Goal: Task Accomplishment & Management: Use online tool/utility

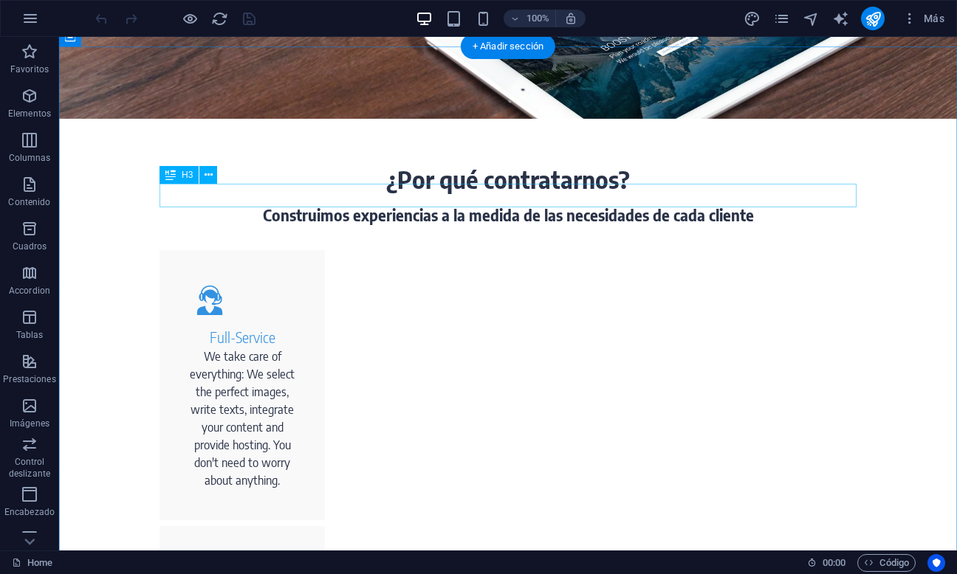
scroll to position [545, 0]
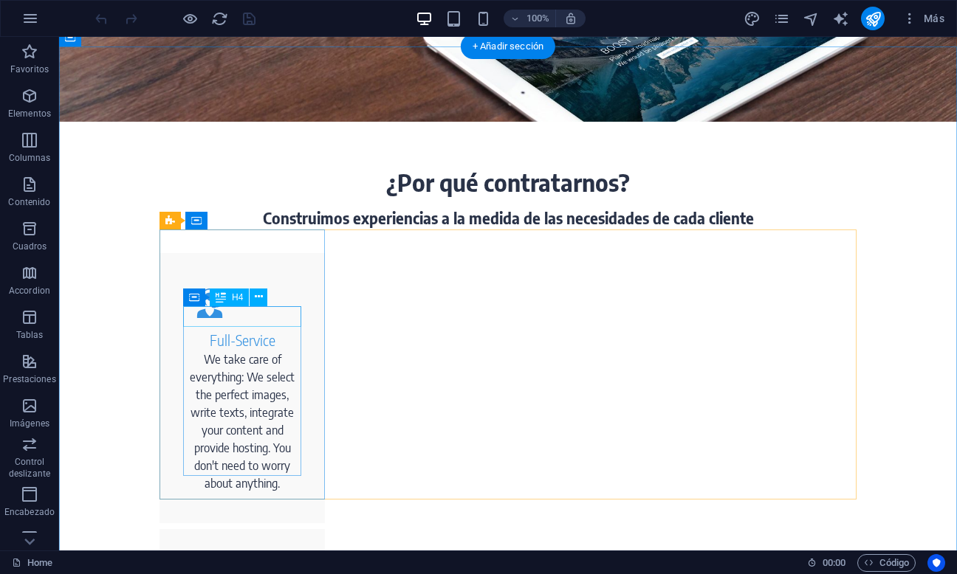
click at [244, 330] on div "Full-Service" at bounding box center [242, 340] width 118 height 21
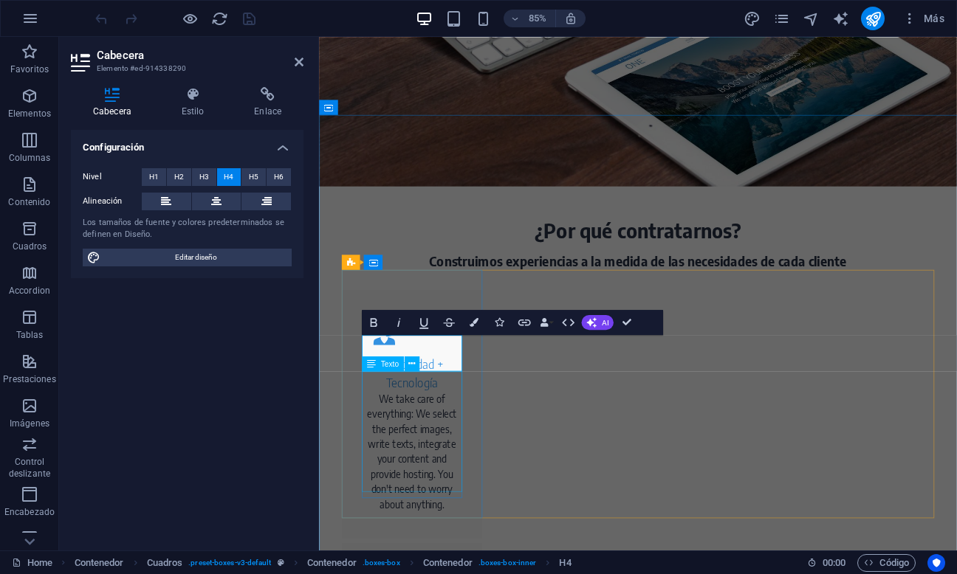
click at [427, 469] on div "We take care of everything: We select the perfect images, write texts, integrat…" at bounding box center [428, 525] width 118 height 142
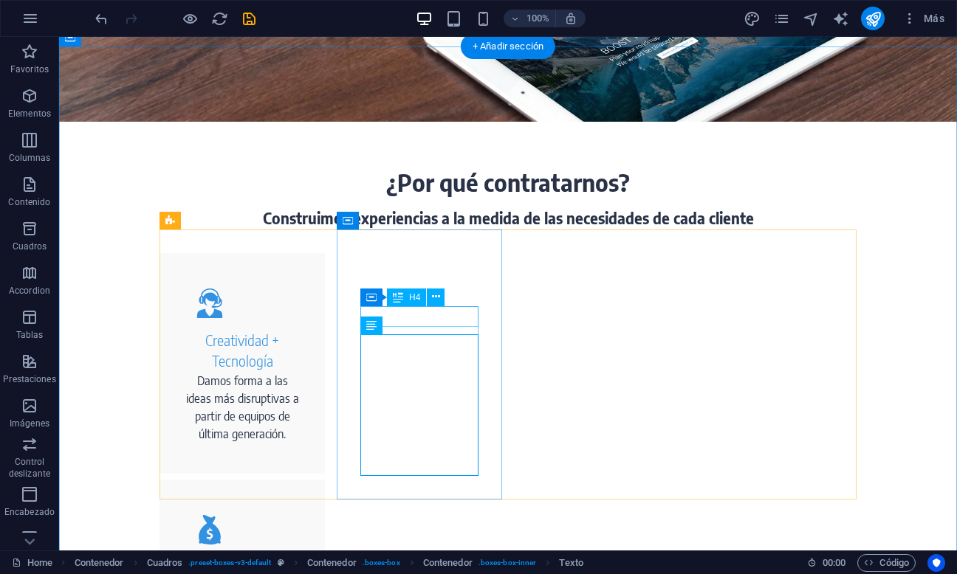
click at [301, 557] on div "Save Money" at bounding box center [242, 567] width 118 height 21
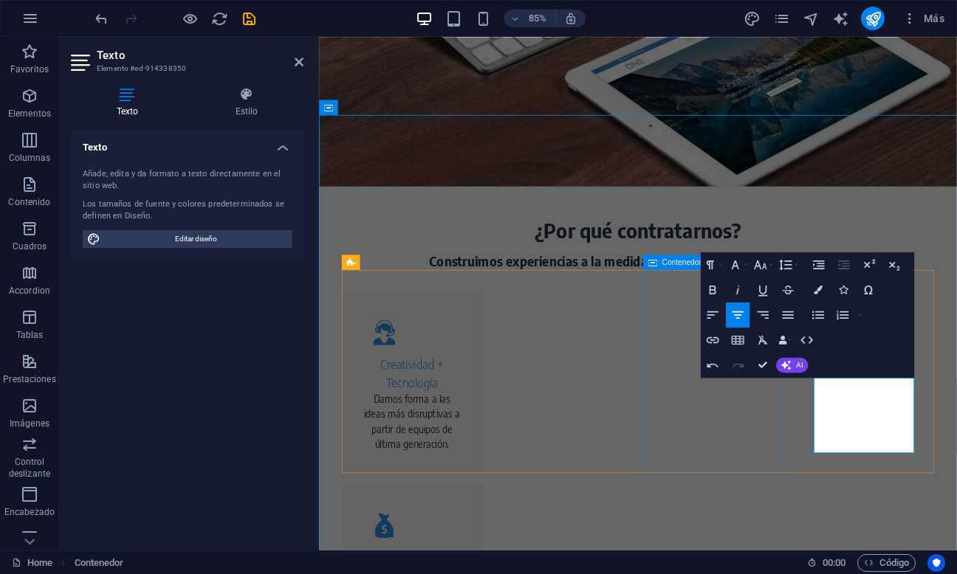
scroll to position [463, 0]
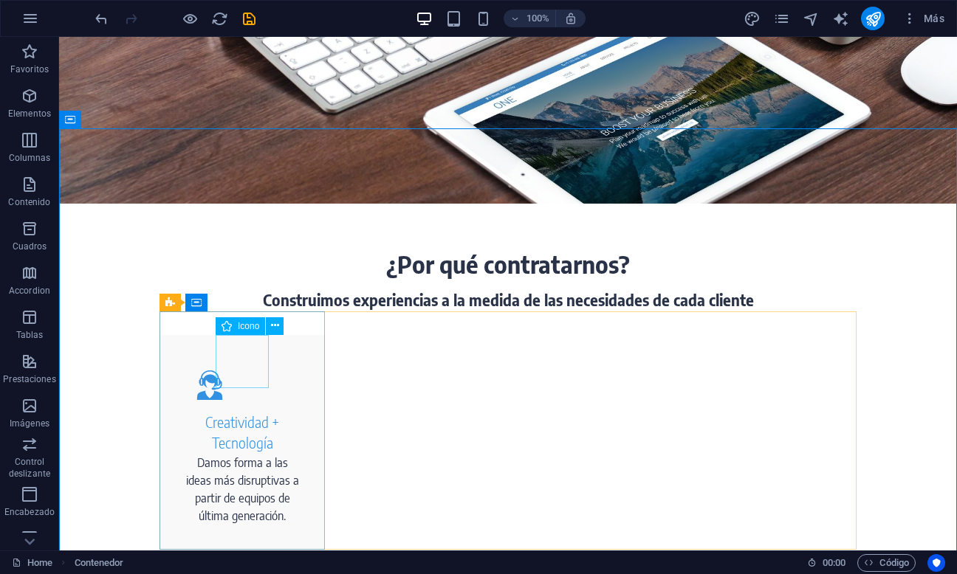
click at [247, 324] on span "Icono" at bounding box center [248, 326] width 21 height 9
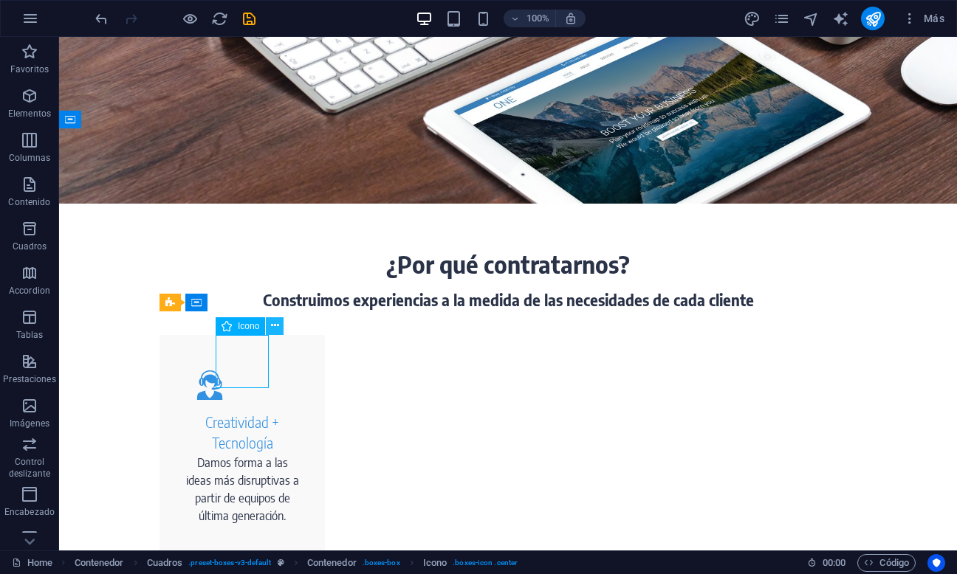
click at [272, 327] on icon at bounding box center [275, 326] width 8 height 16
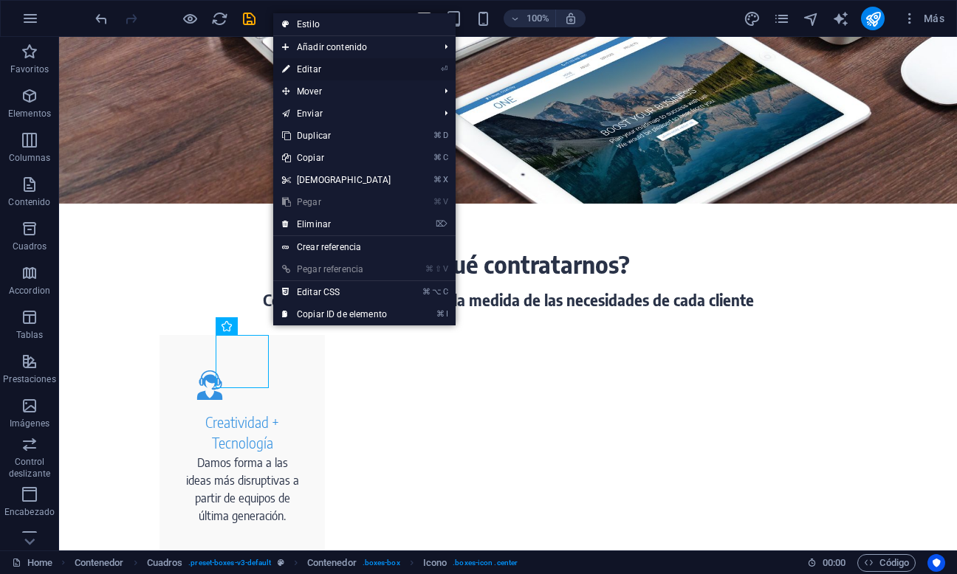
click at [316, 71] on link "⏎ Editar" at bounding box center [336, 69] width 127 height 22
select select "xMidYMid"
select select "px"
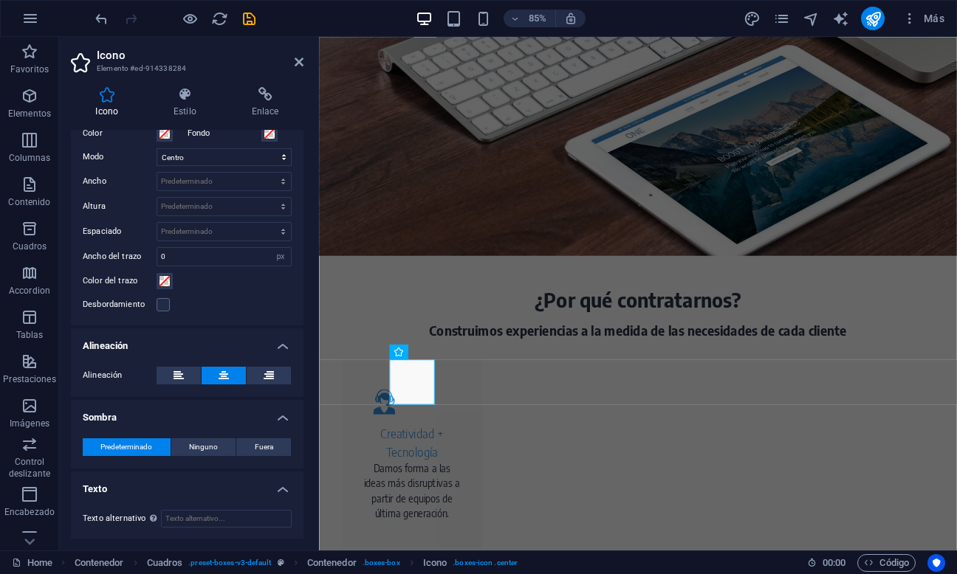
scroll to position [0, 0]
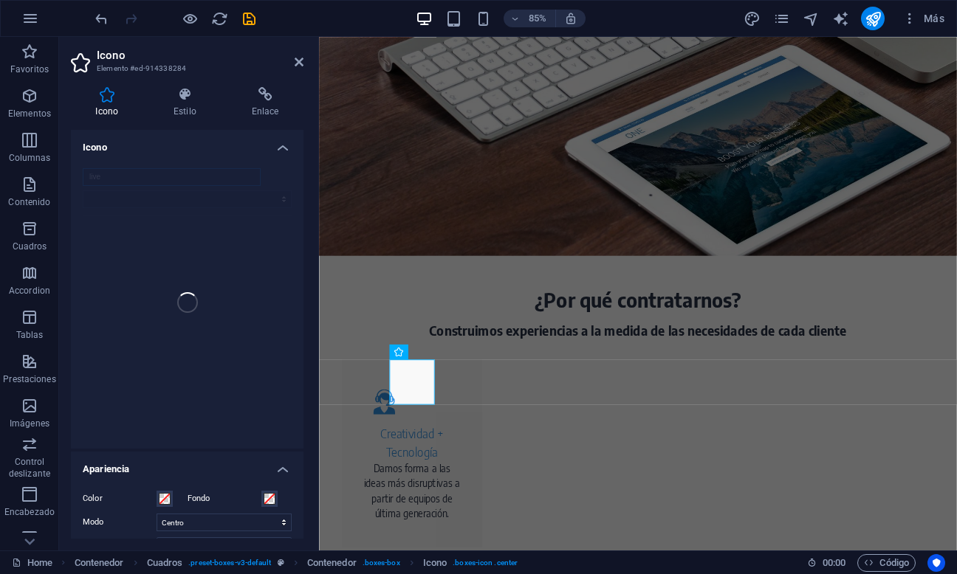
click at [246, 178] on input "live" at bounding box center [172, 177] width 178 height 18
click at [188, 99] on icon at bounding box center [185, 94] width 72 height 15
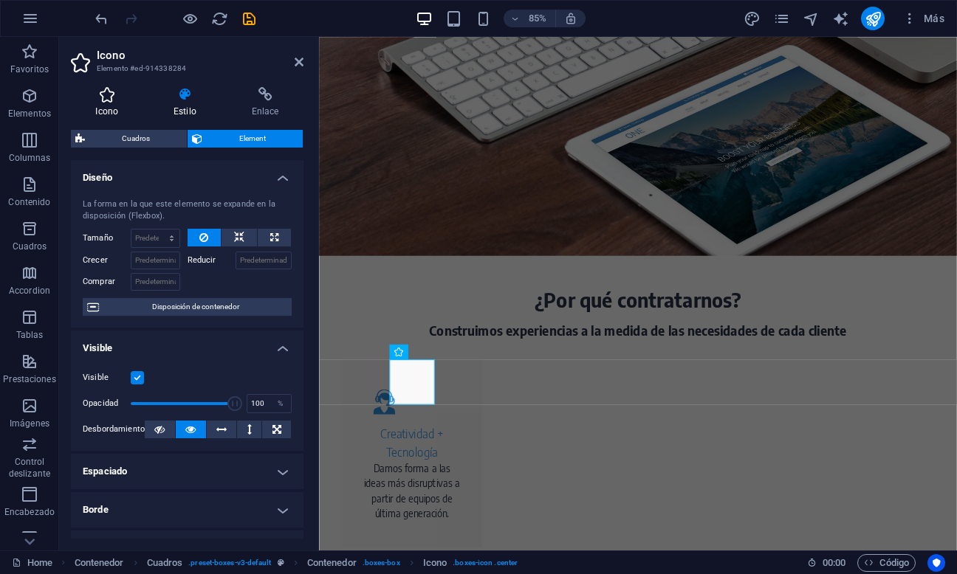
click at [103, 94] on icon at bounding box center [107, 94] width 72 height 15
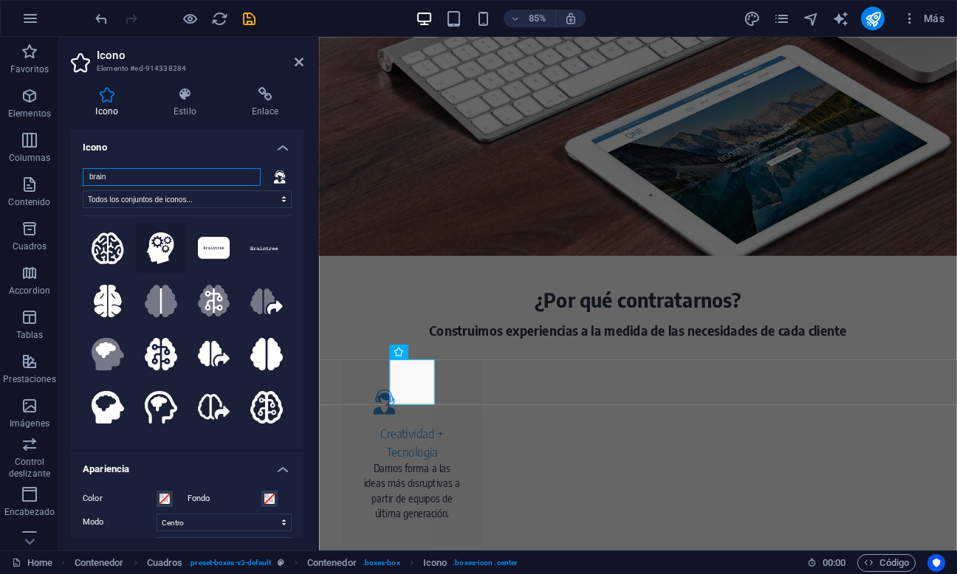
type input "brain"
click at [160, 249] on icon at bounding box center [160, 249] width 27 height 32
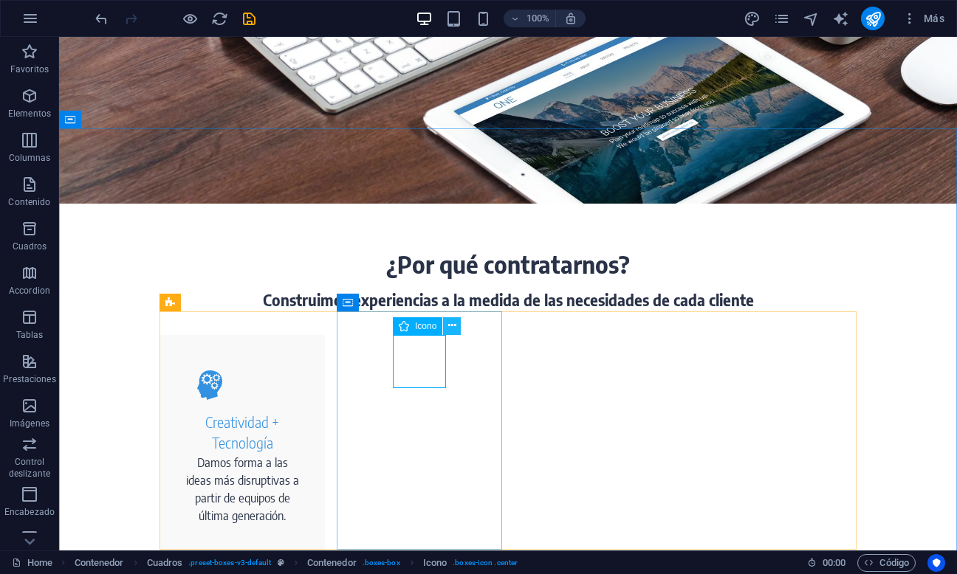
click at [450, 324] on icon at bounding box center [452, 326] width 8 height 16
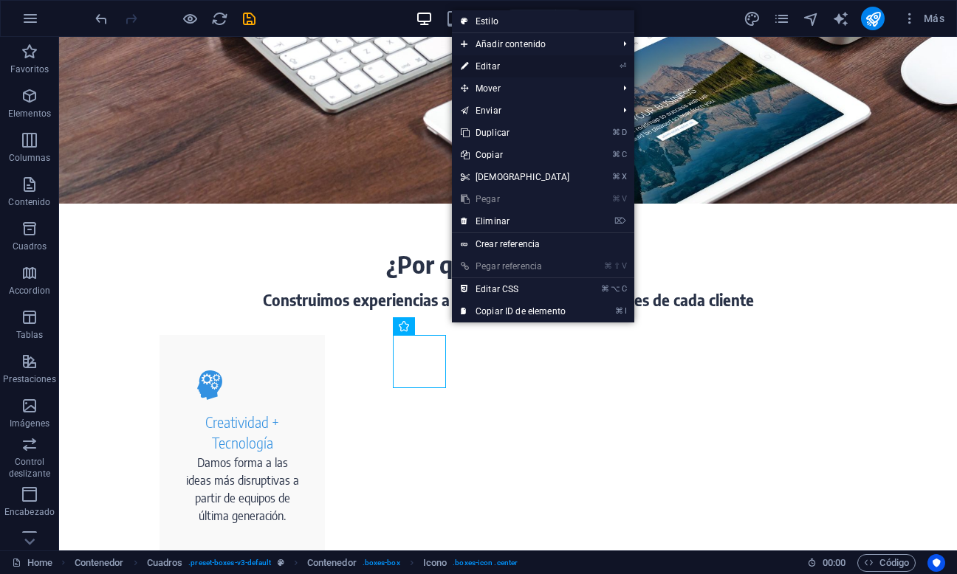
click at [501, 66] on link "⏎ Editar" at bounding box center [515, 66] width 127 height 22
select select "xMidYMid"
select select "px"
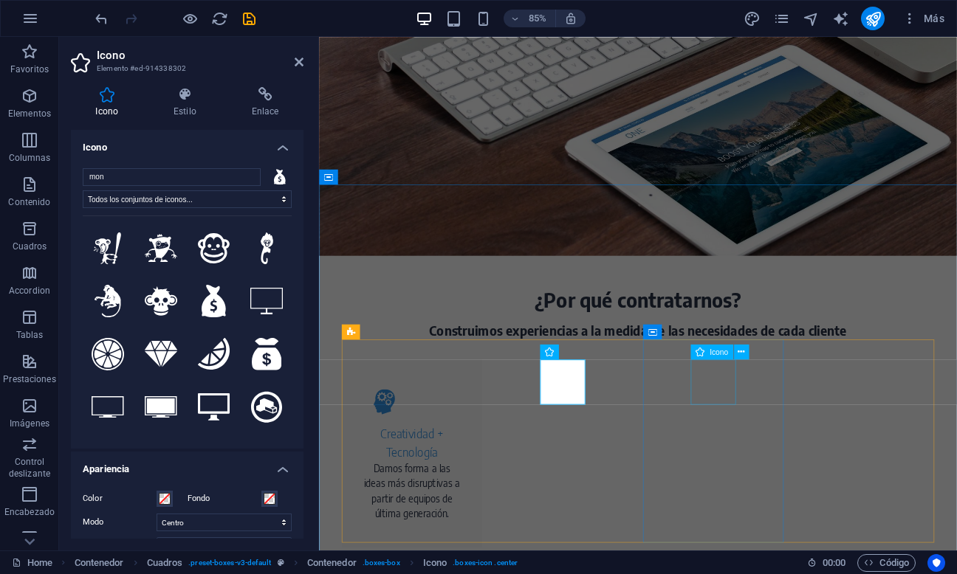
type input "mon"
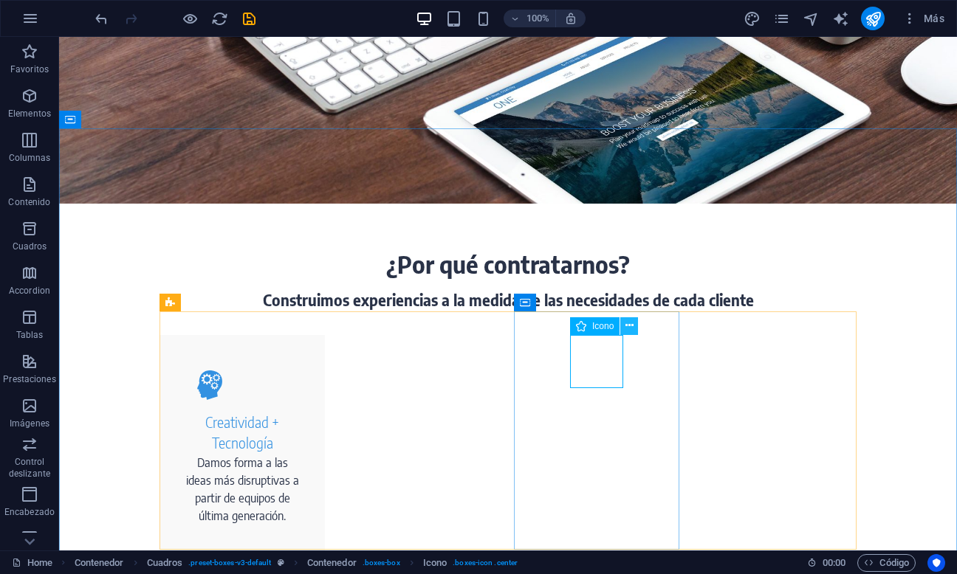
click at [630, 327] on icon at bounding box center [629, 326] width 8 height 16
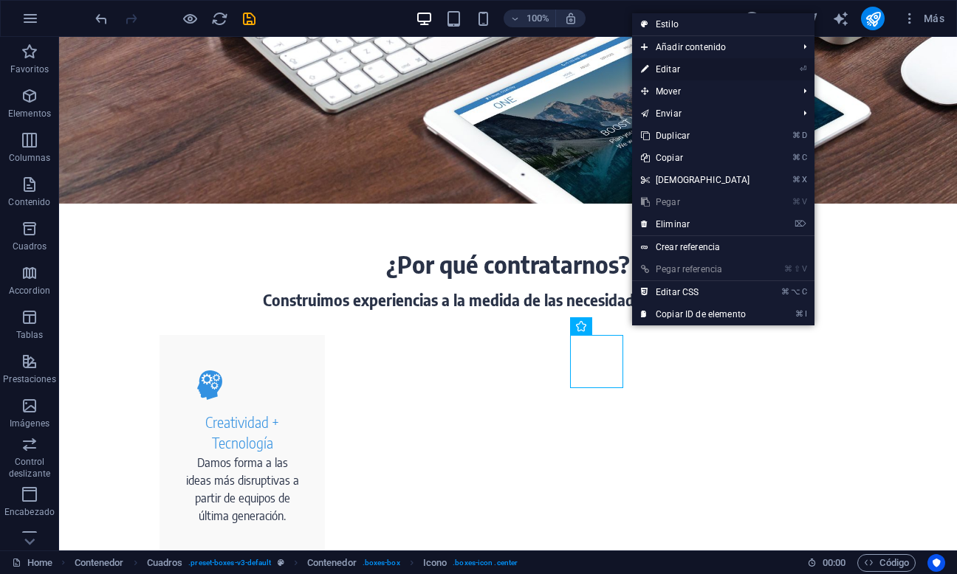
click at [690, 69] on link "⏎ Editar" at bounding box center [695, 69] width 127 height 22
select select "xMidYMid"
select select "px"
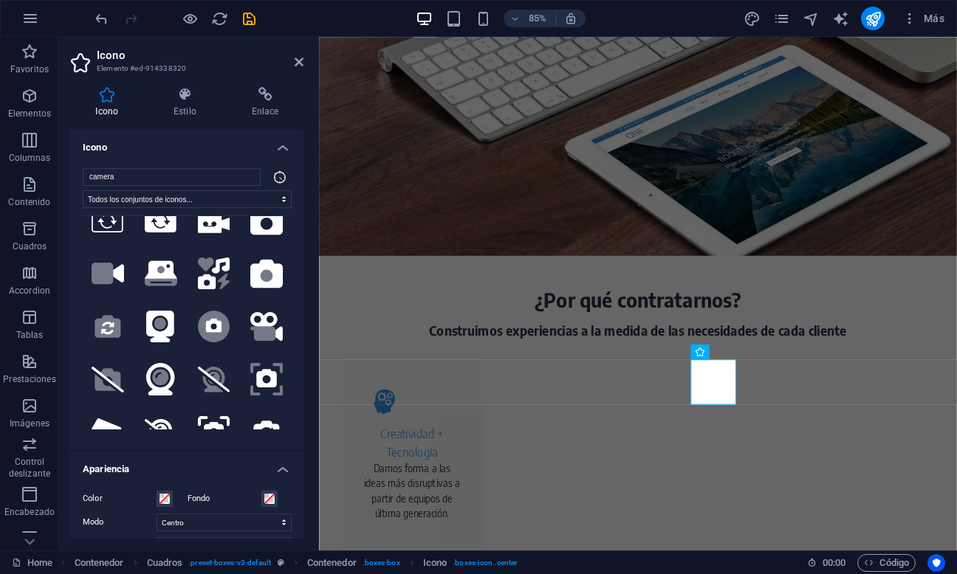
scroll to position [144, 0]
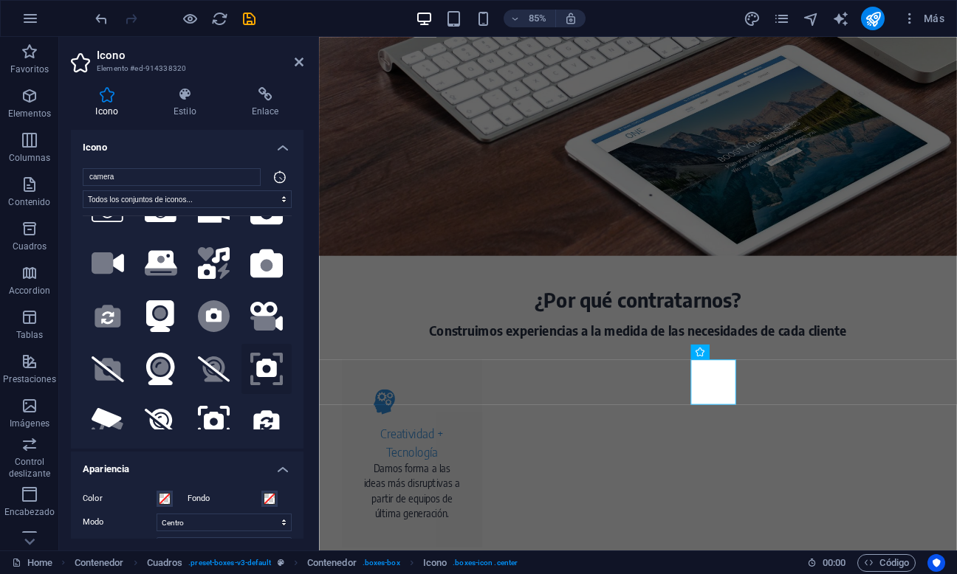
type input "camera"
click at [256, 360] on icon at bounding box center [266, 369] width 20 height 18
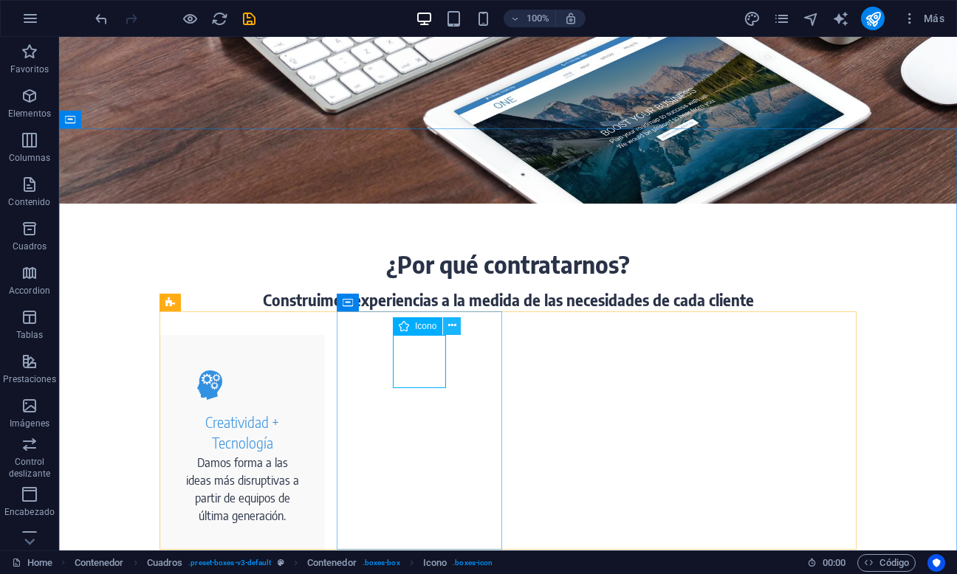
click at [455, 322] on icon at bounding box center [452, 326] width 8 height 16
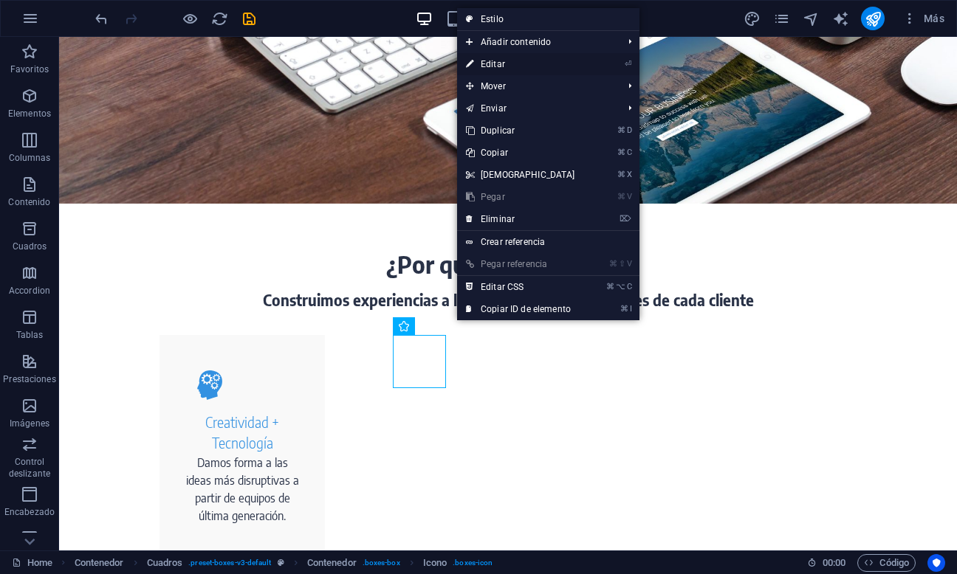
click at [546, 65] on link "⏎ Editar" at bounding box center [520, 64] width 127 height 22
select select "xMidYMid"
select select "px"
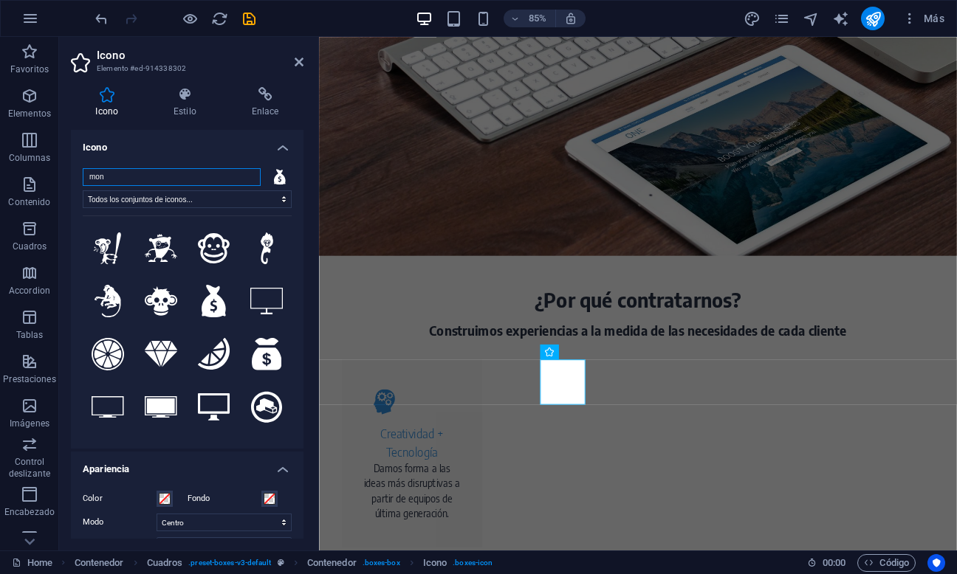
click at [170, 175] on input "mon" at bounding box center [172, 177] width 178 height 18
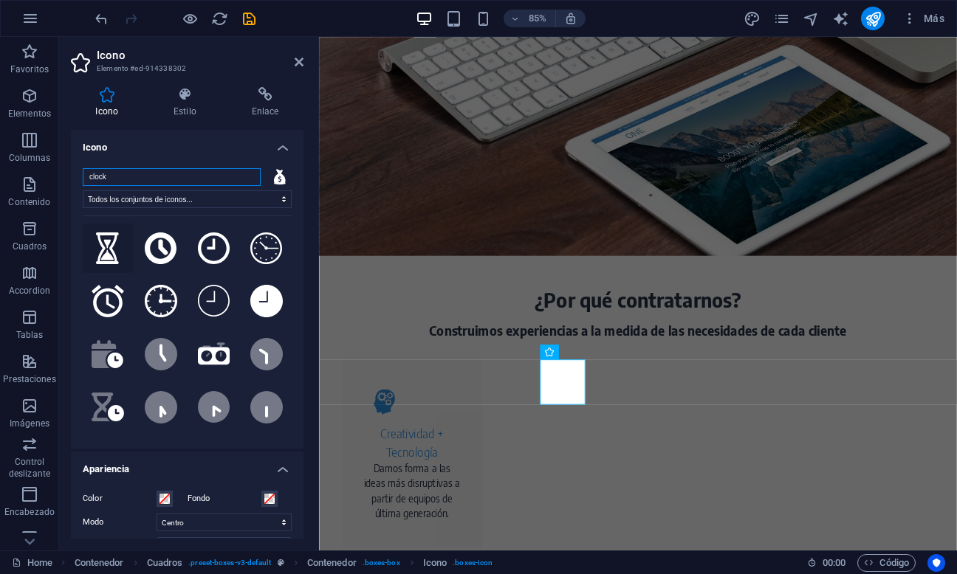
type input "clock"
click at [109, 251] on icon at bounding box center [107, 249] width 23 height 32
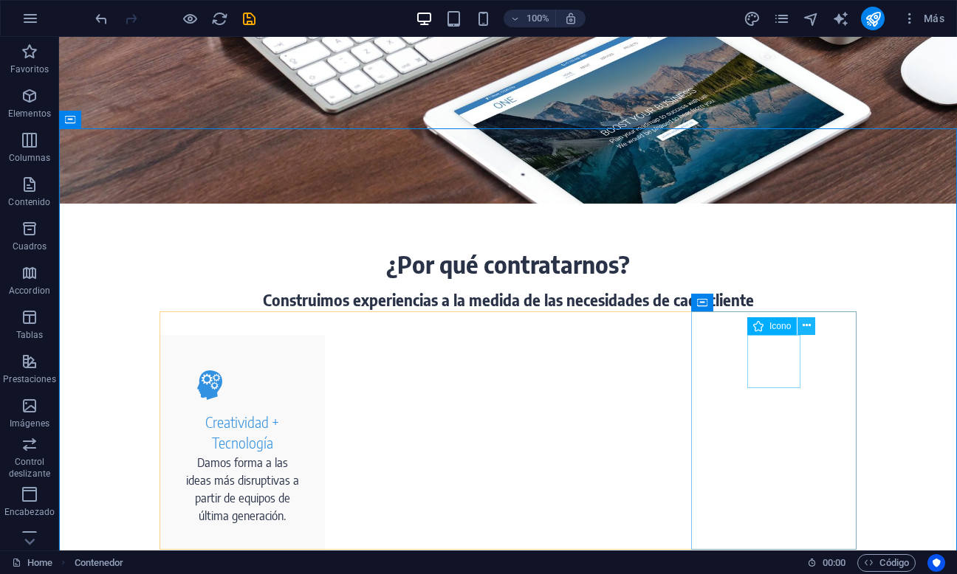
click at [803, 328] on icon at bounding box center [806, 326] width 8 height 16
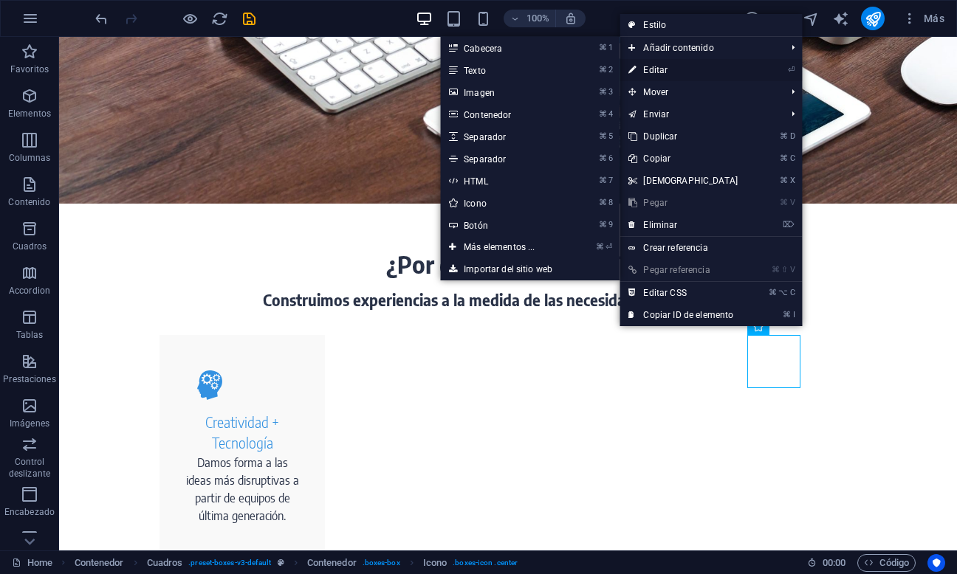
click at [711, 72] on link "⏎ Editar" at bounding box center [682, 70] width 127 height 22
select select "xMidYMid"
select select "px"
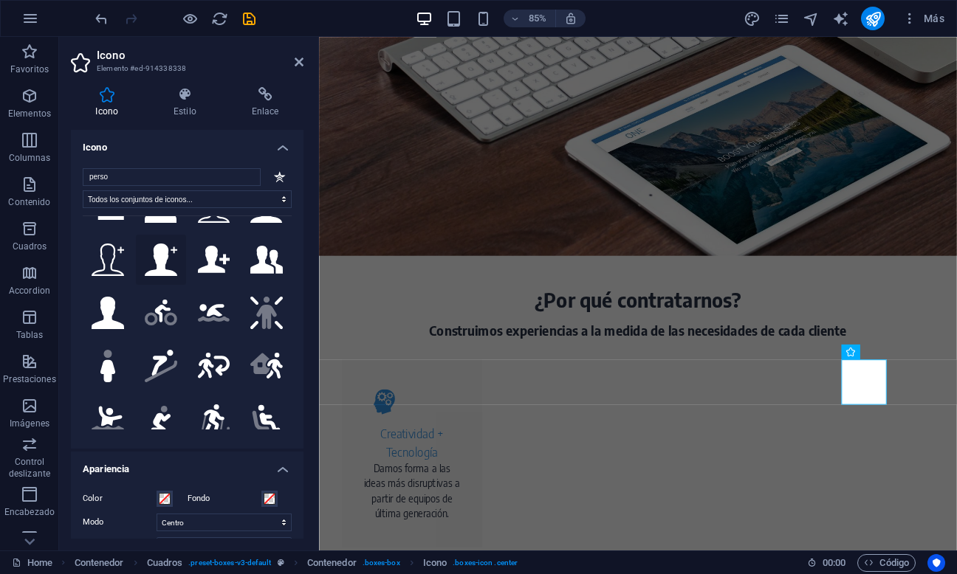
scroll to position [43, 0]
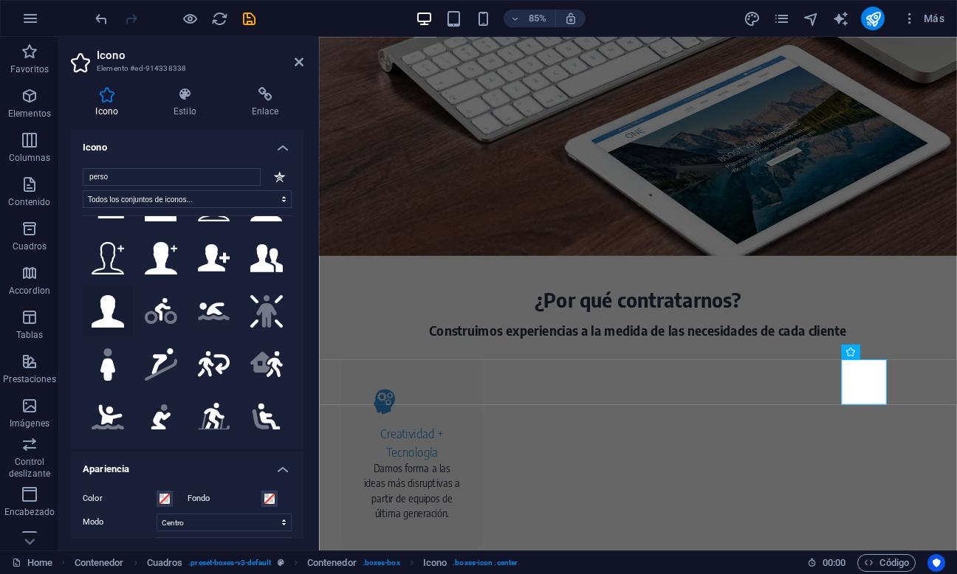
type input "perso"
click at [103, 306] on icon at bounding box center [108, 311] width 32 height 32
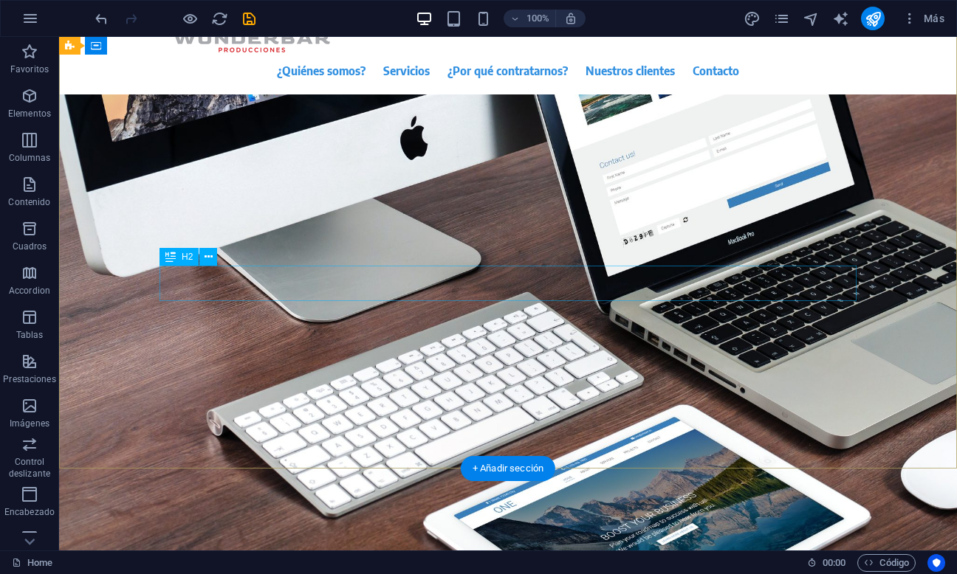
scroll to position [0, 0]
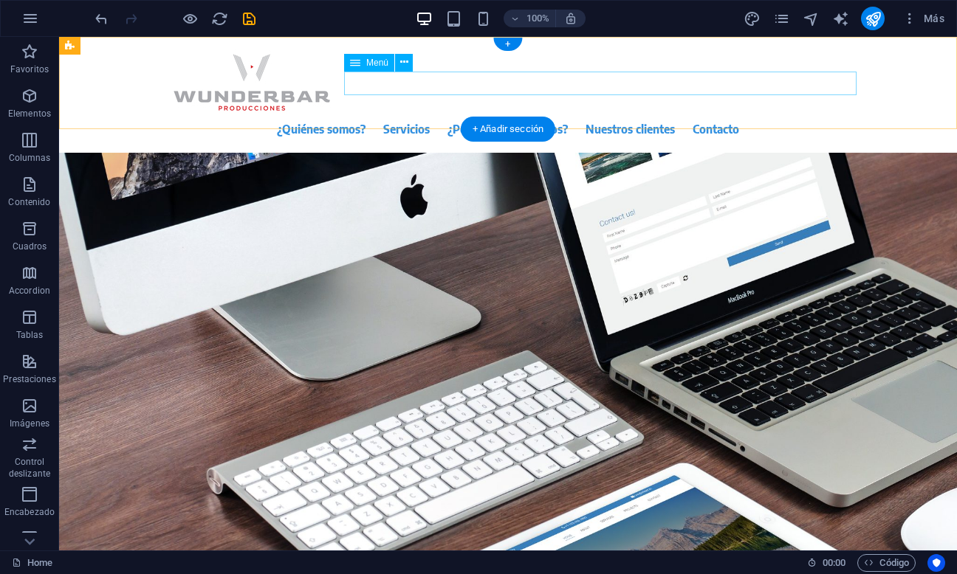
click at [499, 117] on nav "¿Quiénes somos? Servicios ¿Por qué contratarnos? Nuestros clientes Contacto" at bounding box center [507, 129] width 697 height 24
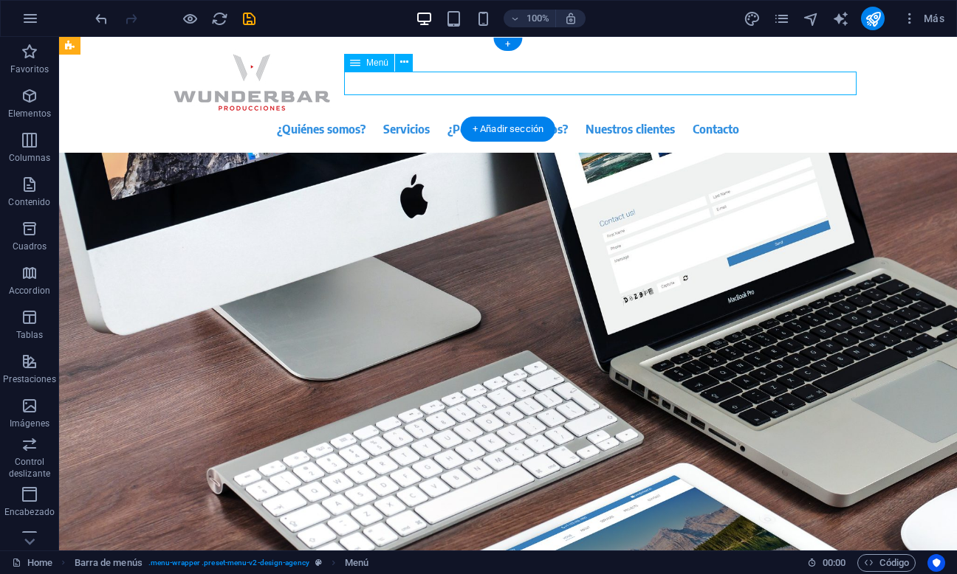
click at [495, 117] on nav "¿Quiénes somos? Servicios ¿Por qué contratarnos? Nuestros clientes Contacto" at bounding box center [507, 129] width 697 height 24
select select
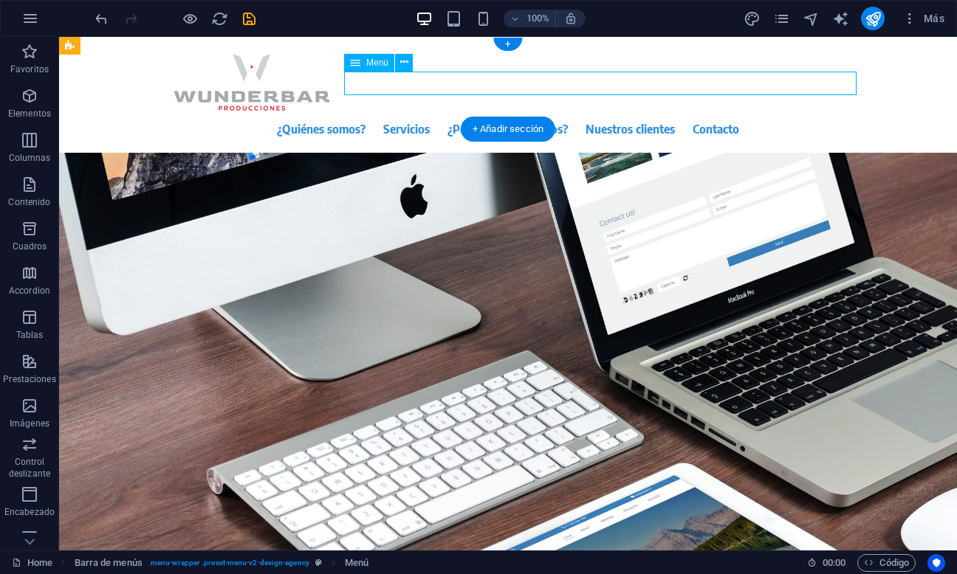
select select
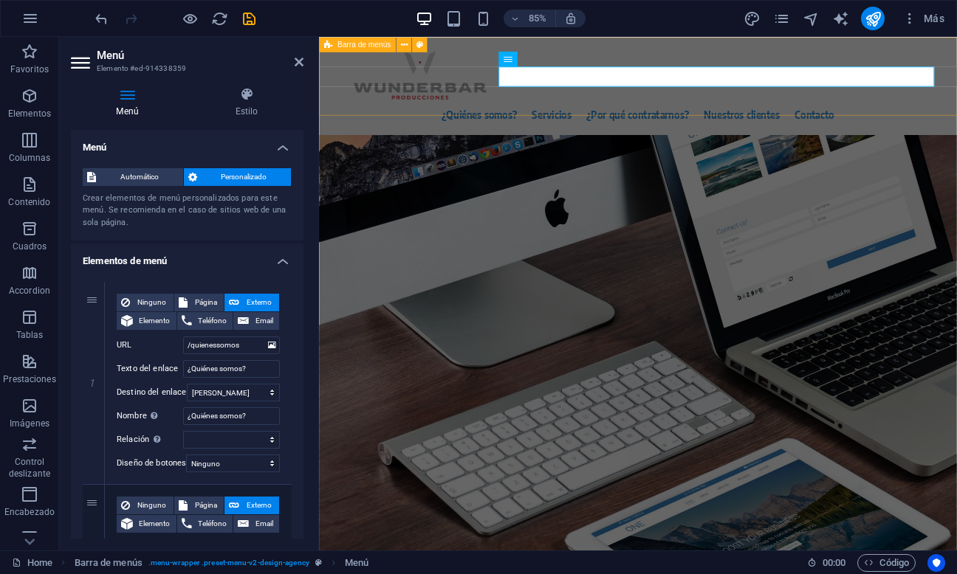
click at [709, 47] on div "¿Quiénes somos? Servicios ¿Por qué contratarnos? Nuestros clientes Contacto" at bounding box center [694, 95] width 750 height 116
select select "header"
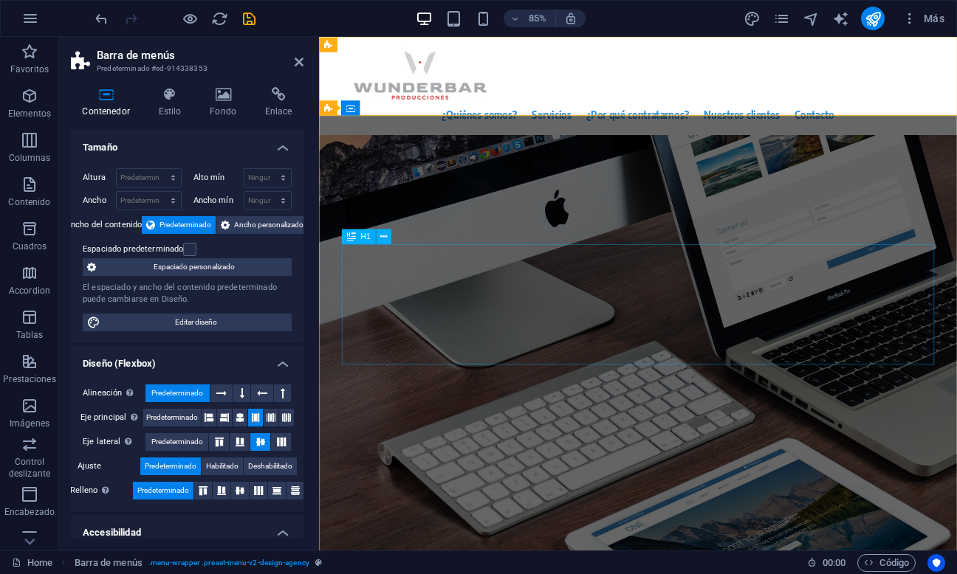
click at [698, 389] on div "Si quieres contar tu historia de forma poderosa y única..." at bounding box center [693, 318] width 697 height 142
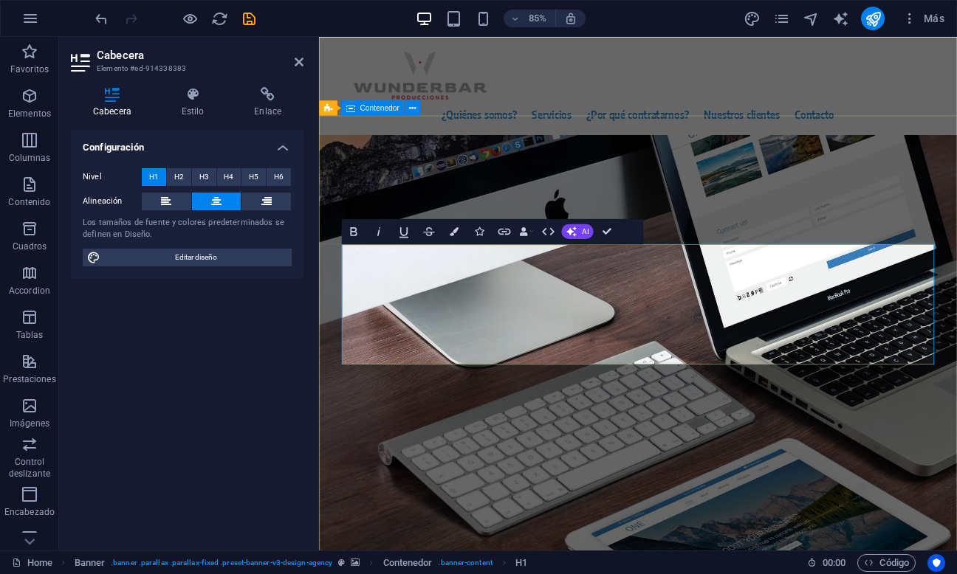
click at [693, 170] on div "Si quieres contar tu historia de forma poderosa y única... nosotros la podemos …" at bounding box center [694, 368] width 750 height 430
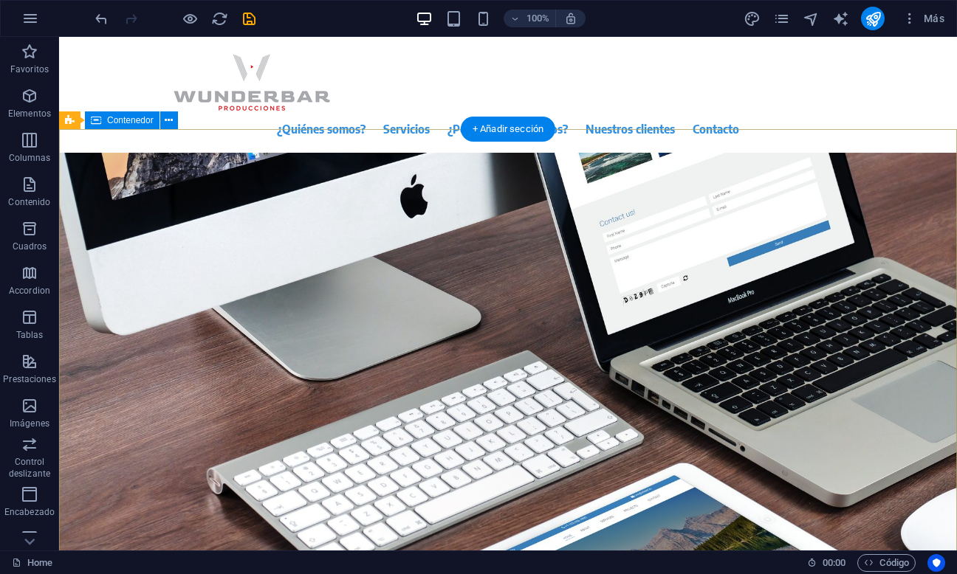
click at [859, 166] on div "Si quieres contar tu historia de forma poderosa y única... nosotros la podemos …" at bounding box center [508, 368] width 898 height 430
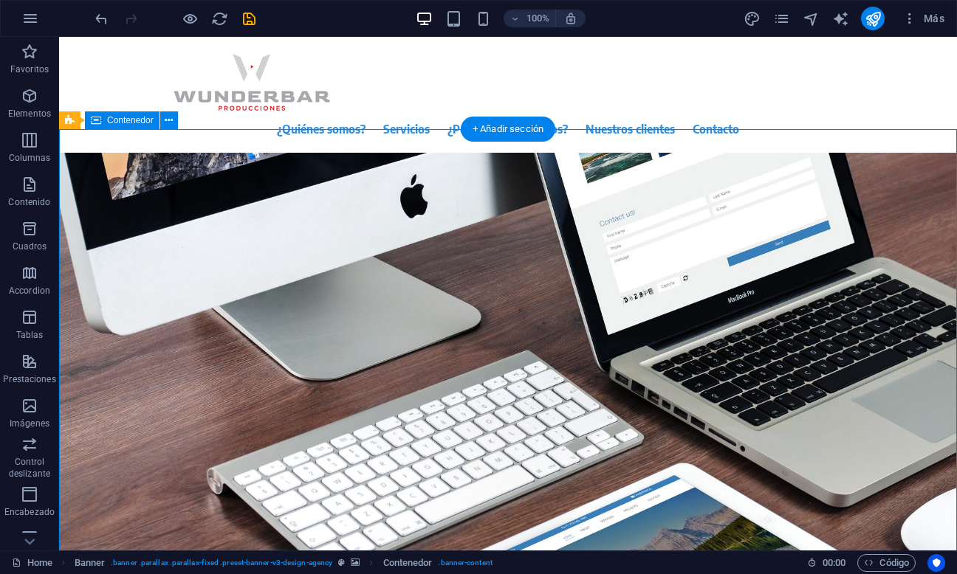
click at [859, 166] on div "Si quieres contar tu historia de forma poderosa y única... nosotros la podemos …" at bounding box center [508, 368] width 898 height 430
click at [167, 121] on icon at bounding box center [169, 121] width 8 height 16
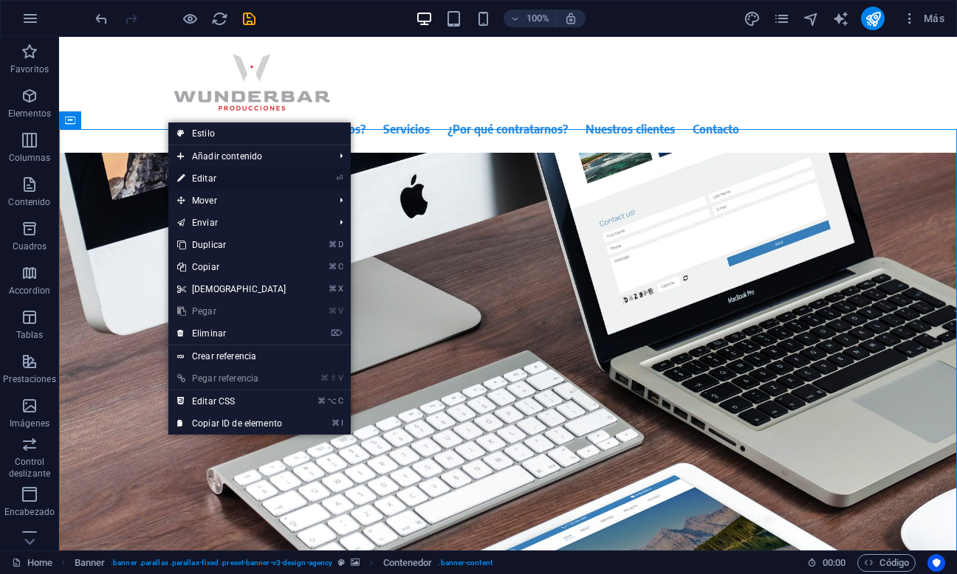
click at [204, 176] on link "⏎ Editar" at bounding box center [231, 179] width 127 height 22
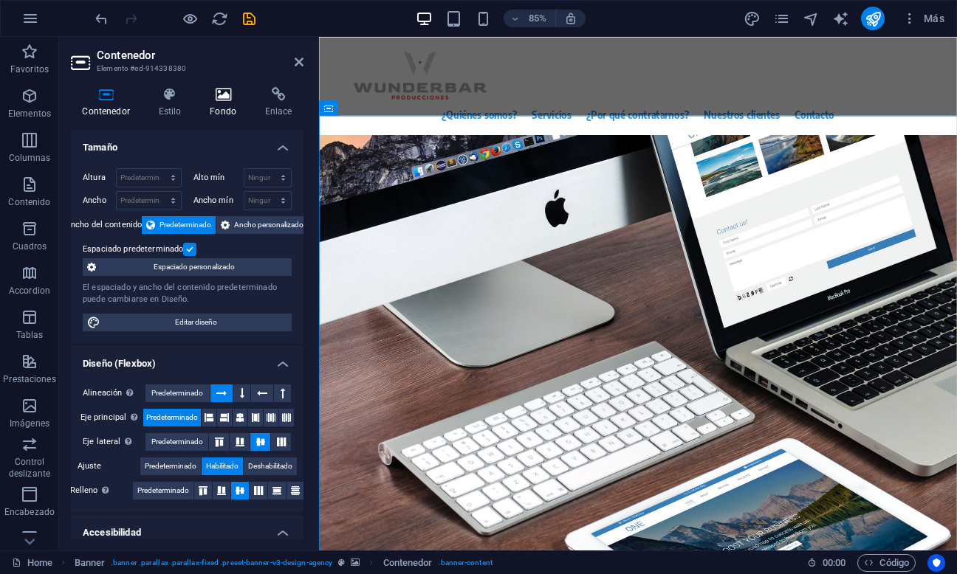
click at [210, 92] on icon at bounding box center [223, 94] width 49 height 15
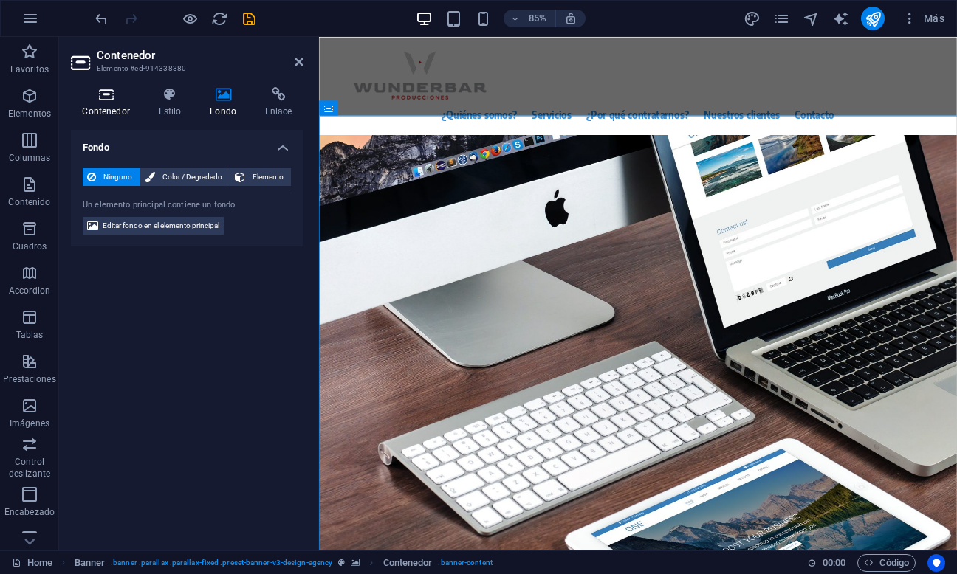
click at [100, 97] on icon at bounding box center [106, 94] width 70 height 15
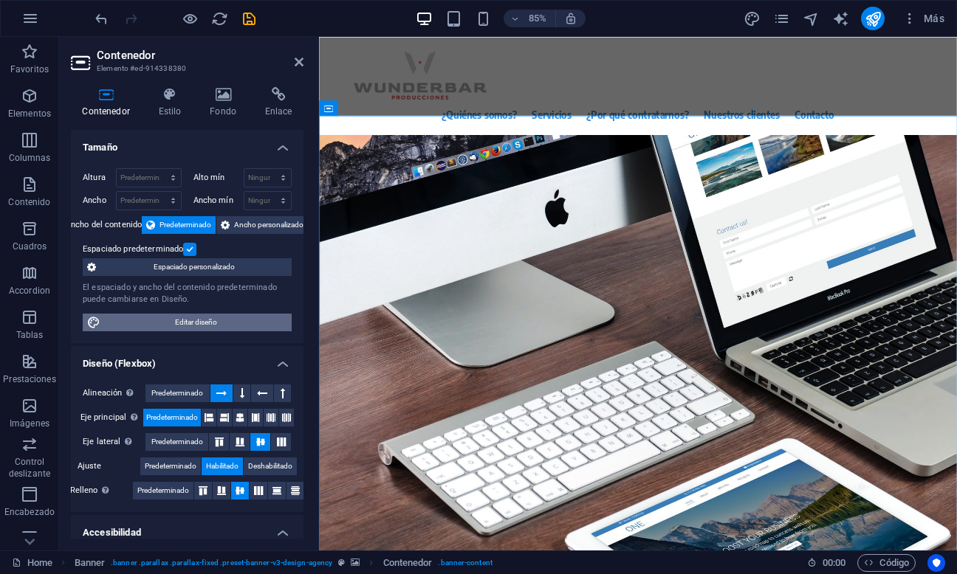
click at [204, 317] on span "Editar diseño" at bounding box center [196, 323] width 182 height 18
select select "rem"
select select "400"
select select "px"
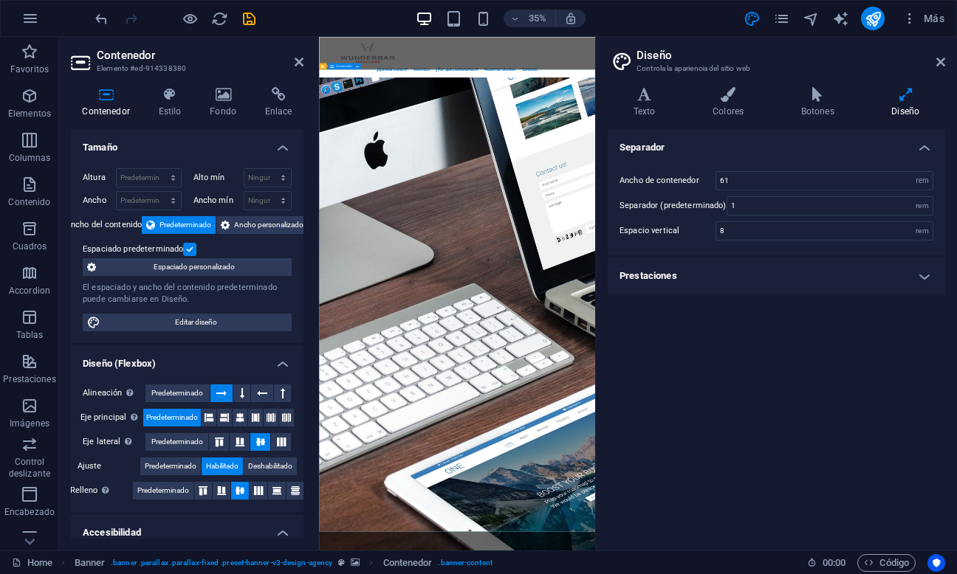
click at [785, 493] on div "Si quieres contar tu historia de forma poderosa y única... nosotros la podemos …" at bounding box center [713, 368] width 789 height 430
click at [939, 59] on icon at bounding box center [940, 62] width 9 height 12
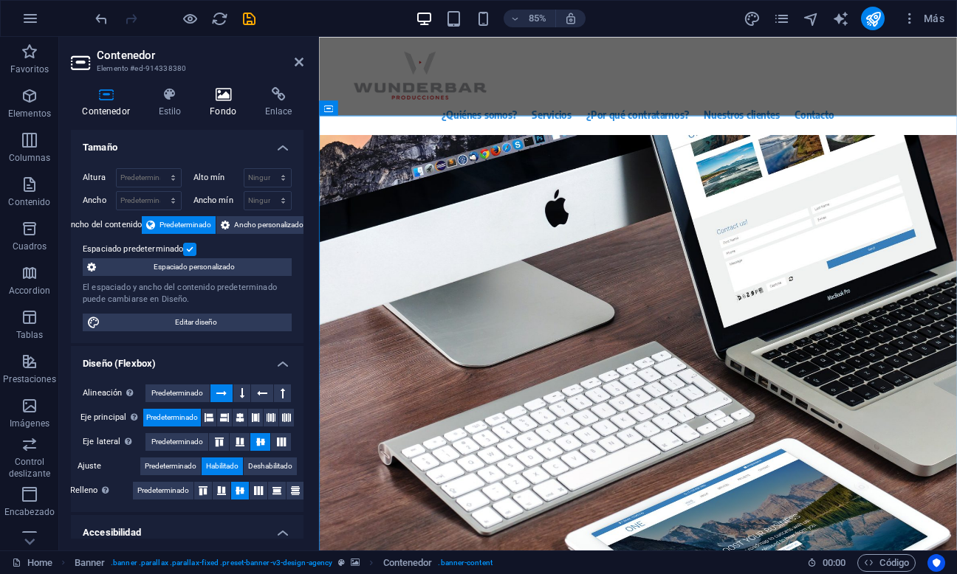
click at [213, 101] on icon at bounding box center [223, 94] width 49 height 15
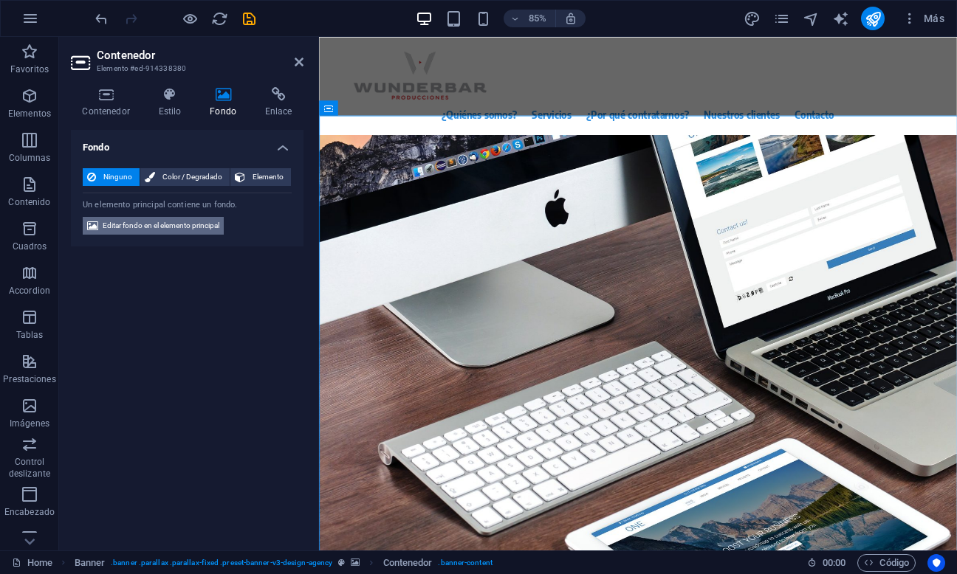
click at [160, 228] on span "Editar fondo en el elemento principal" at bounding box center [161, 226] width 117 height 18
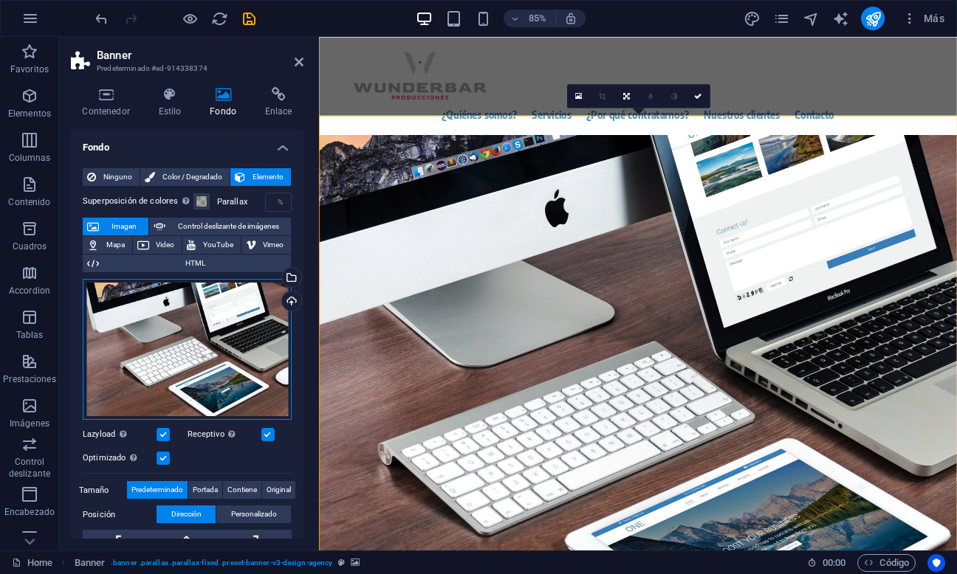
click at [191, 306] on div "Arrastra archivos aquí, haz clic para escoger archivos o selecciona archivos de…" at bounding box center [187, 350] width 209 height 142
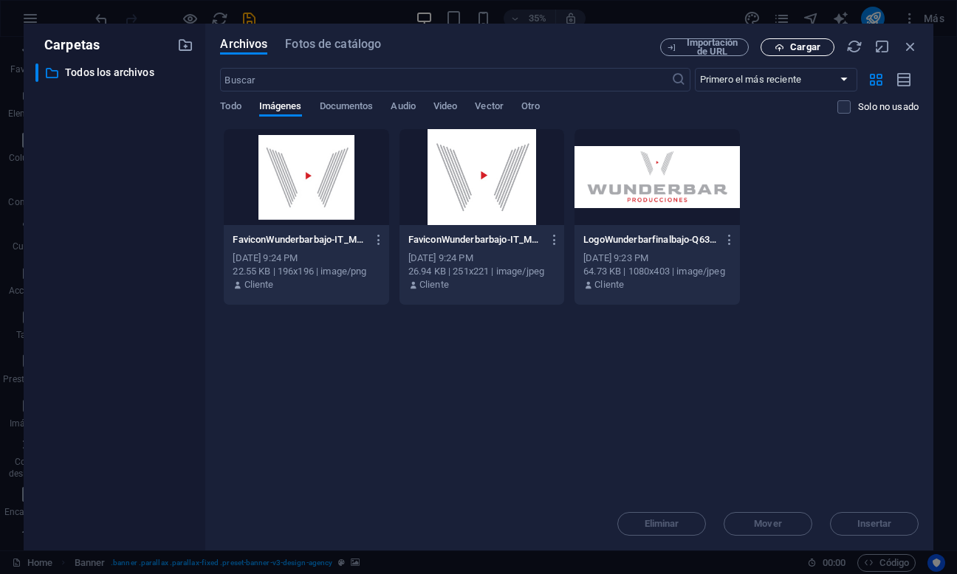
click at [812, 44] on span "Cargar" at bounding box center [805, 47] width 30 height 9
click at [801, 49] on span "Cargar" at bounding box center [805, 47] width 30 height 9
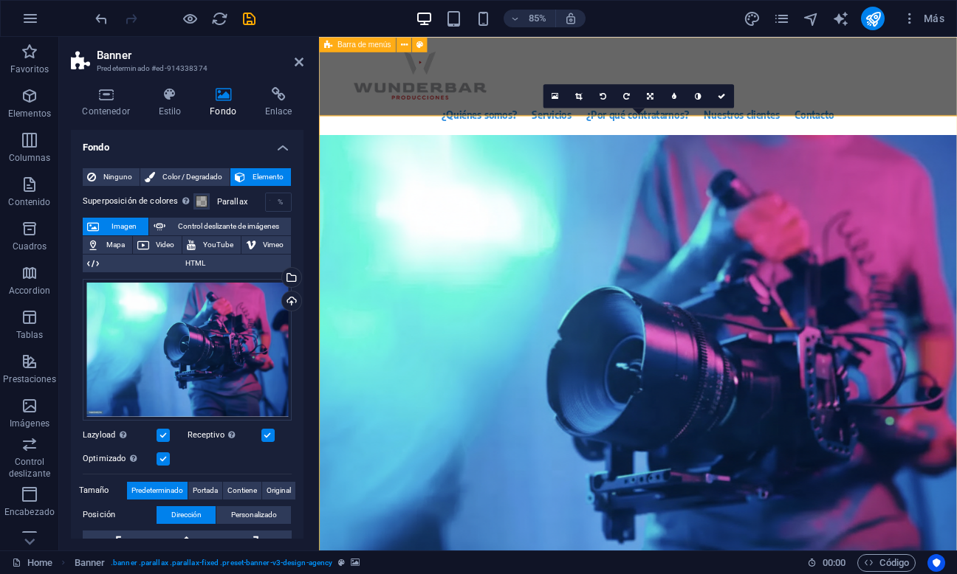
click at [904, 107] on div "¿Quiénes somos? Servicios ¿Por qué contratarnos? Nuestros clientes Contacto" at bounding box center [694, 95] width 750 height 116
select select "header"
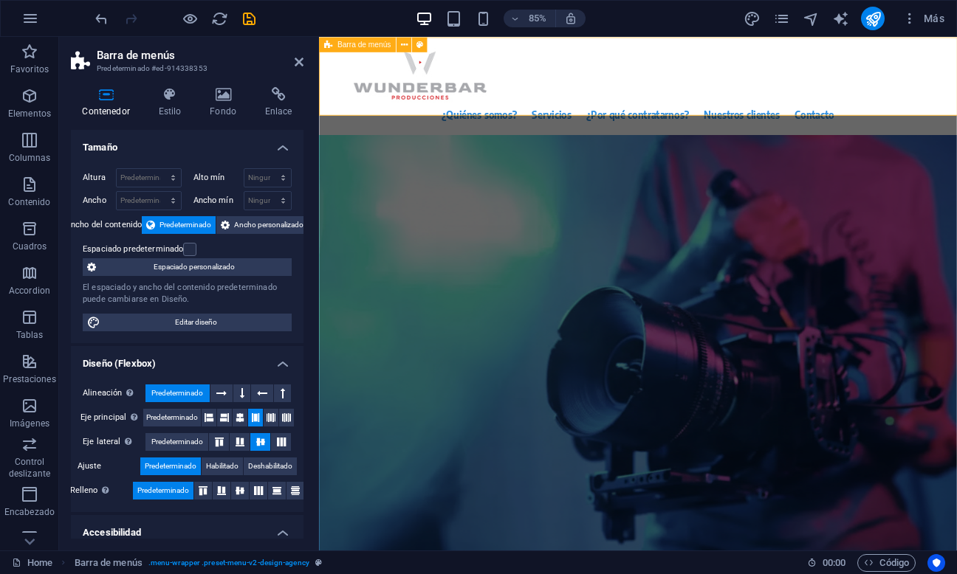
click at [956, 56] on div "¿Quiénes somos? Servicios ¿Por qué contratarnos? Nuestros clientes Contacto" at bounding box center [694, 95] width 750 height 116
click at [298, 64] on icon at bounding box center [299, 62] width 9 height 12
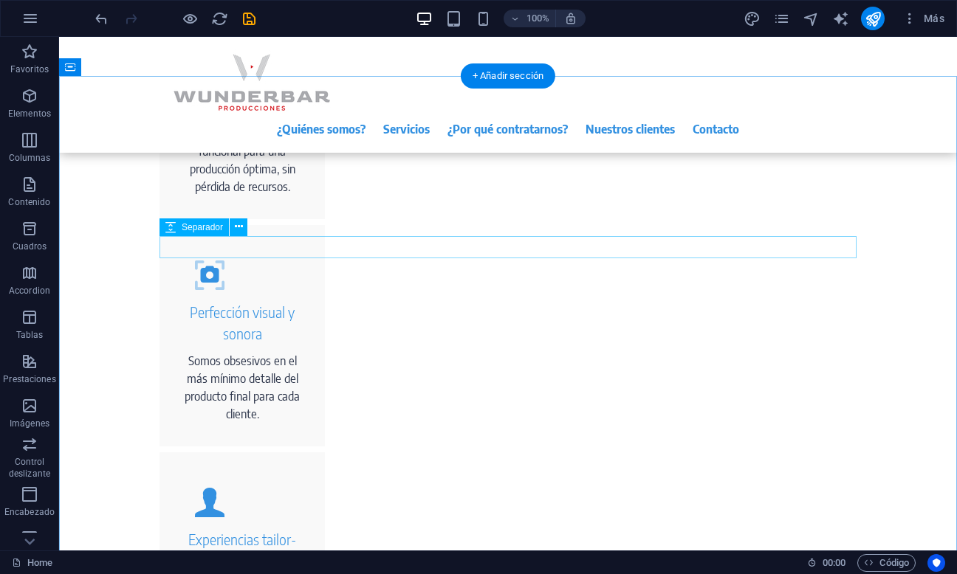
scroll to position [1000, 0]
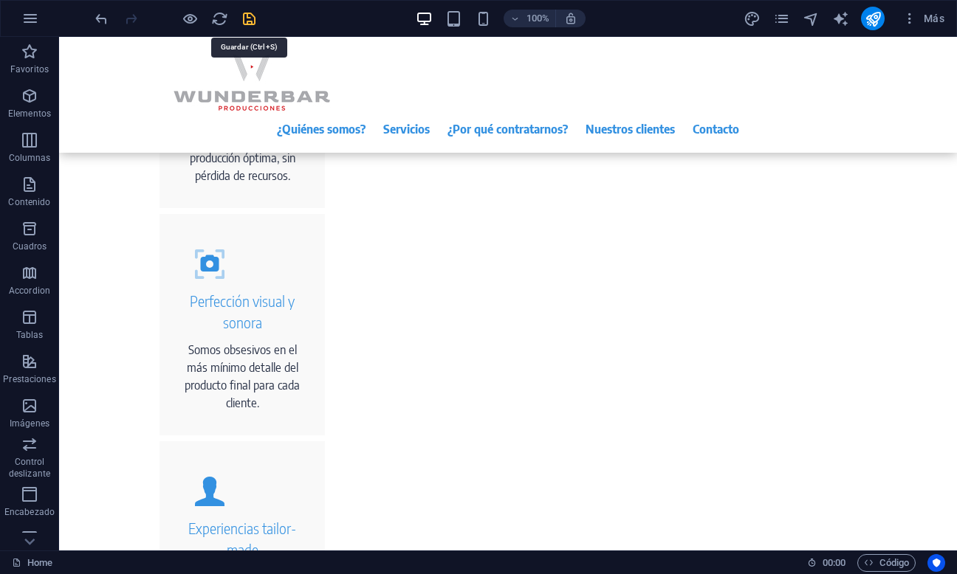
click at [248, 20] on icon "save" at bounding box center [249, 18] width 17 height 17
